Goal: Task Accomplishment & Management: Use online tool/utility

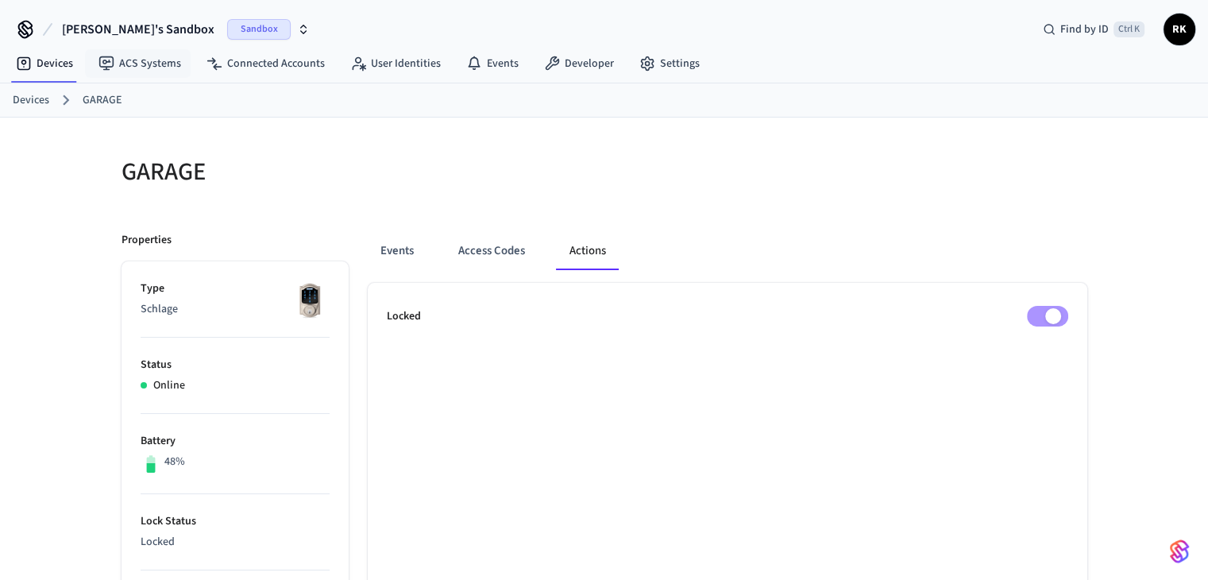
click at [123, 33] on span "[PERSON_NAME]'s Sandbox" at bounding box center [138, 29] width 152 height 19
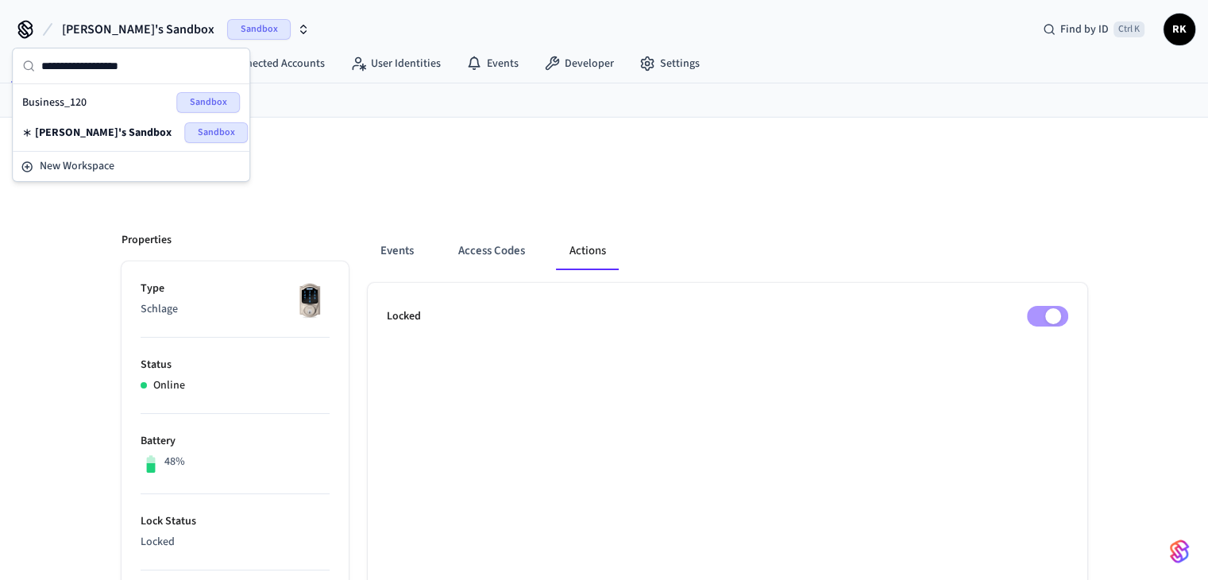
click at [626, 237] on div "Events Access Codes Actions" at bounding box center [727, 251] width 719 height 38
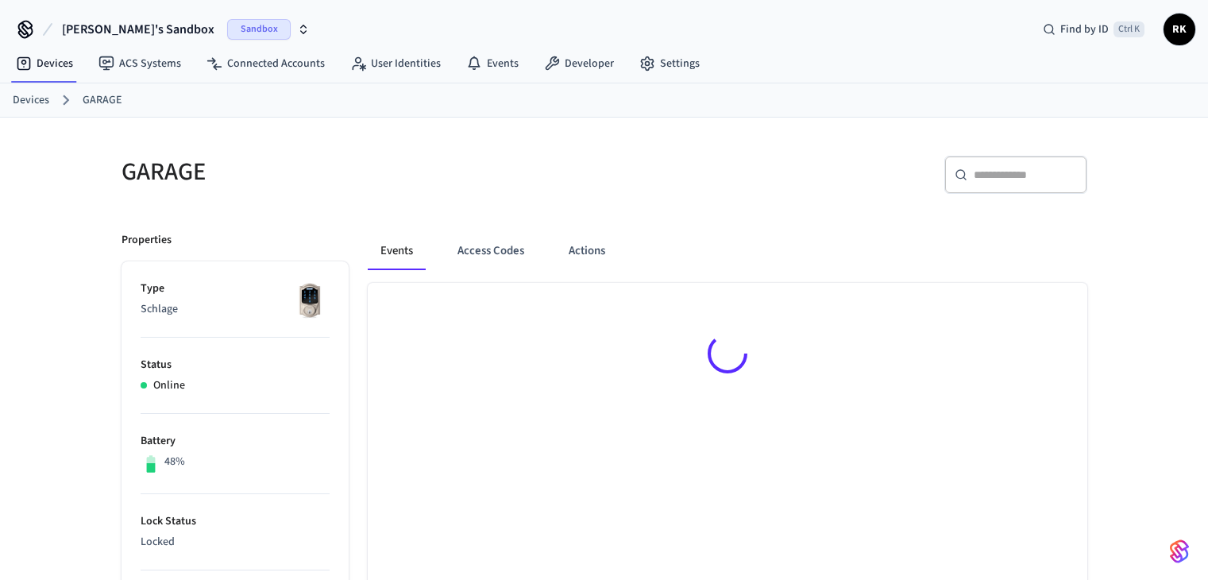
drag, startPoint x: 0, startPoint y: 0, endPoint x: 135, endPoint y: 25, distance: 137.2
click at [135, 25] on span "[PERSON_NAME]'s Sandbox" at bounding box center [138, 29] width 152 height 19
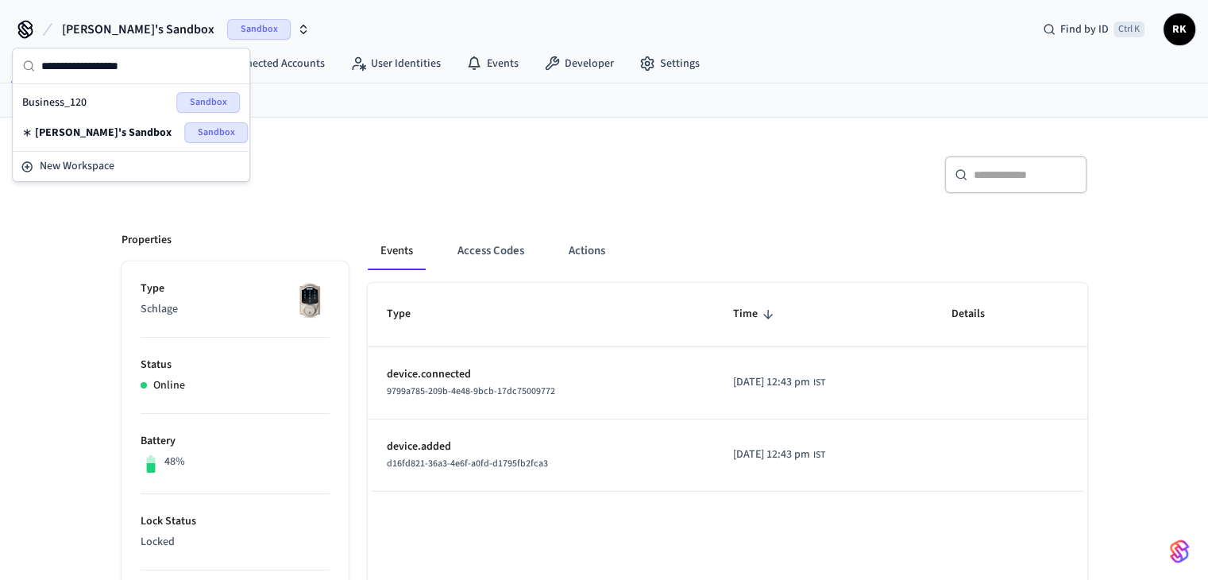
click at [480, 156] on h5 "GARAGE" at bounding box center [357, 172] width 473 height 33
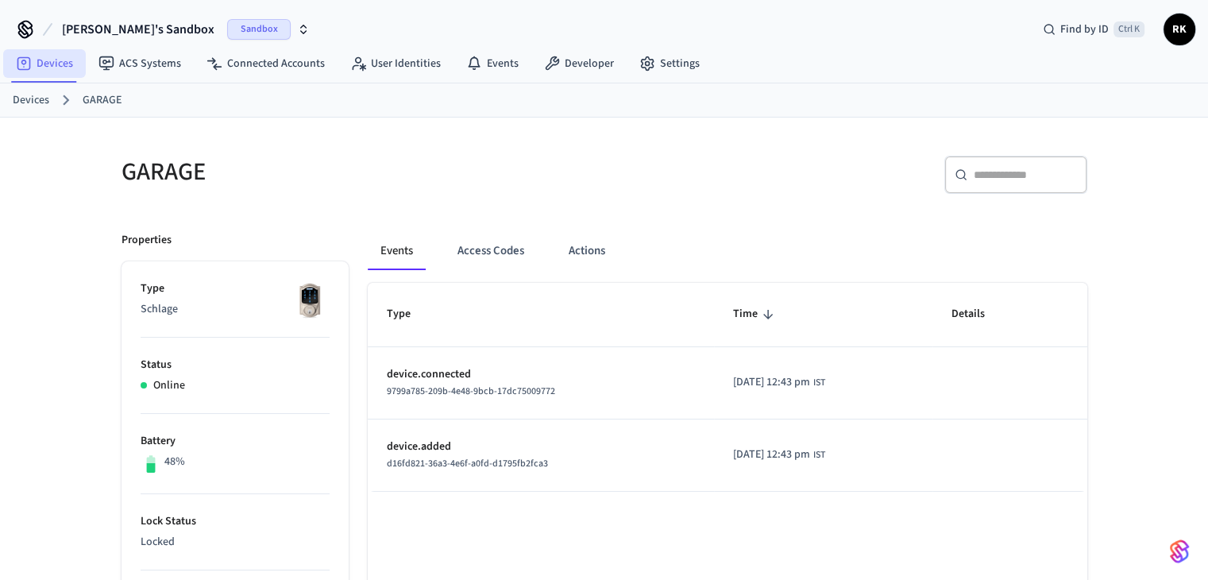
click at [67, 67] on link "Devices" at bounding box center [44, 63] width 83 height 29
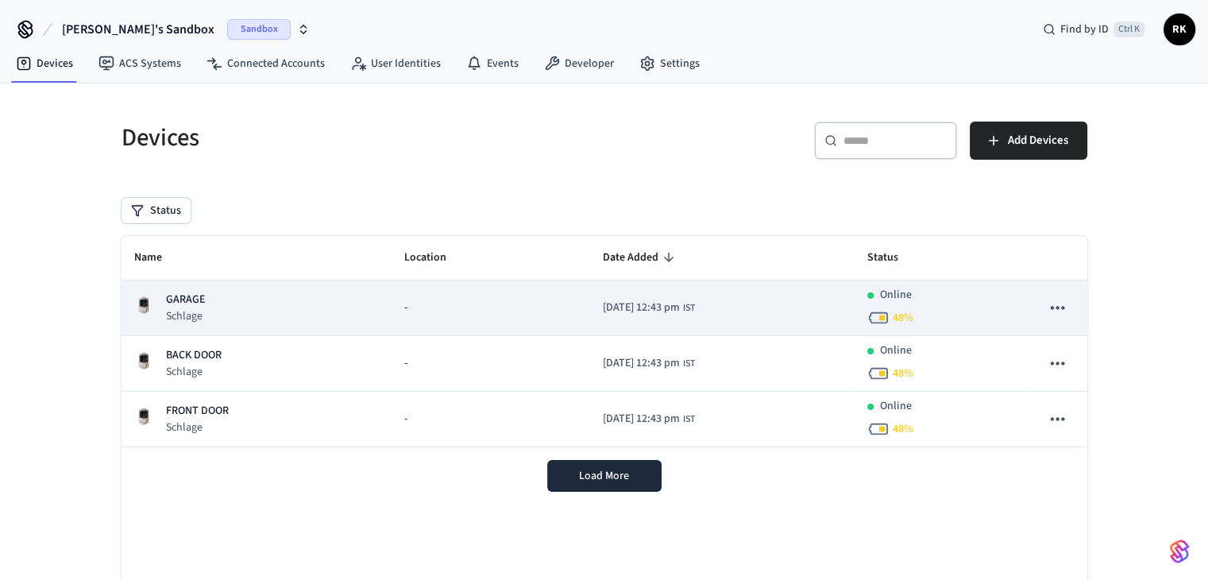
click at [1064, 309] on icon "sticky table" at bounding box center [1056, 307] width 21 height 21
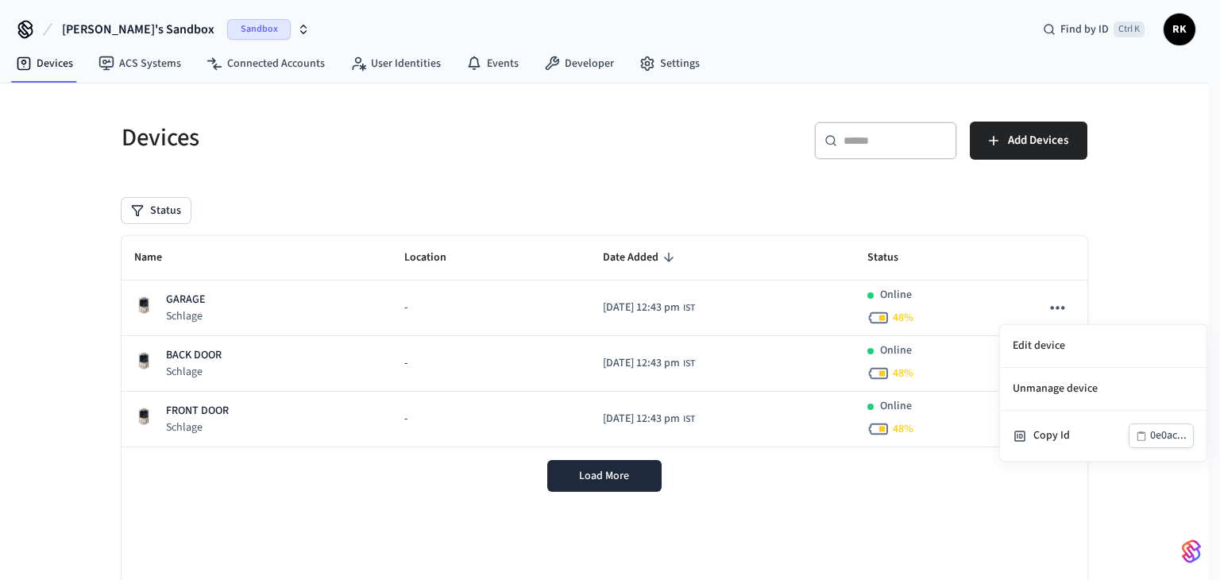
click at [1148, 298] on div at bounding box center [610, 290] width 1220 height 580
